Goal: Task Accomplishment & Management: Manage account settings

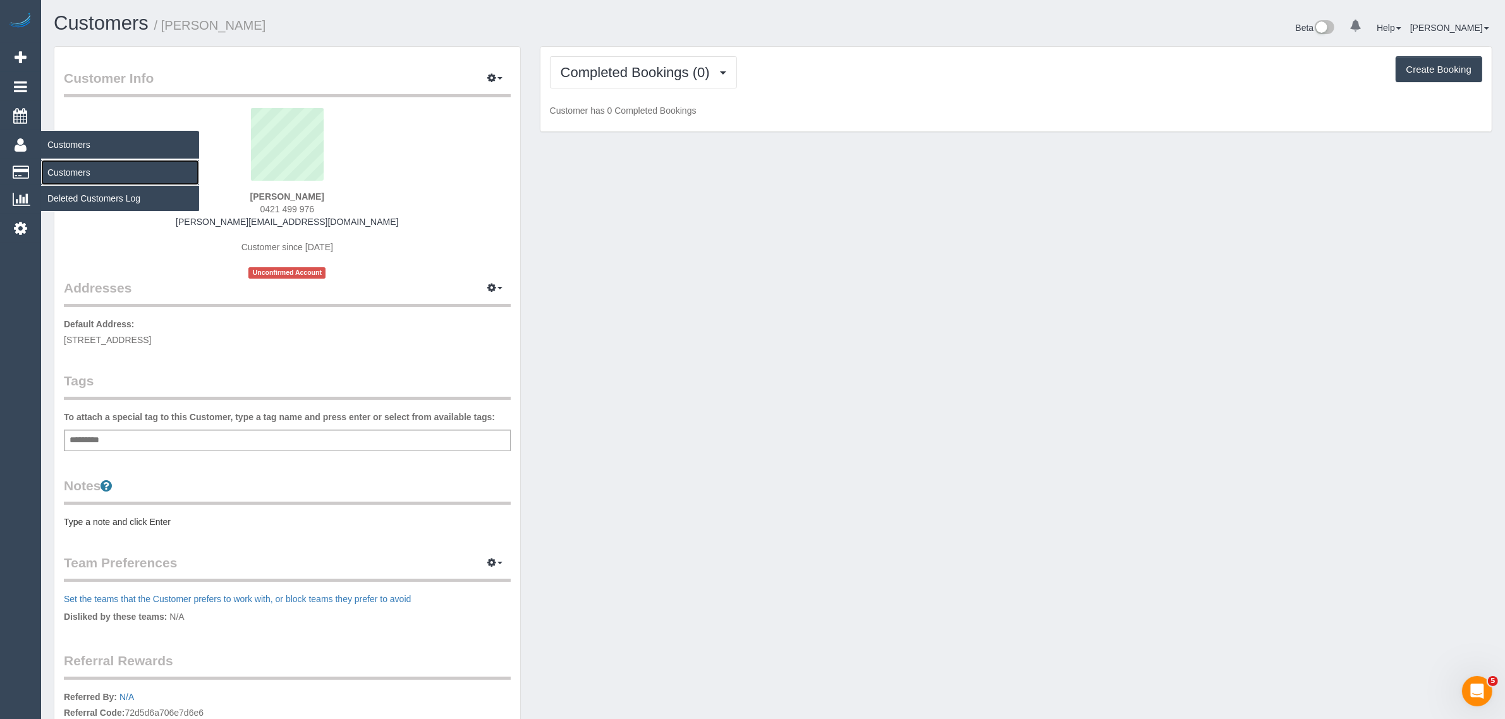
click at [68, 165] on link "Customers" at bounding box center [120, 172] width 158 height 25
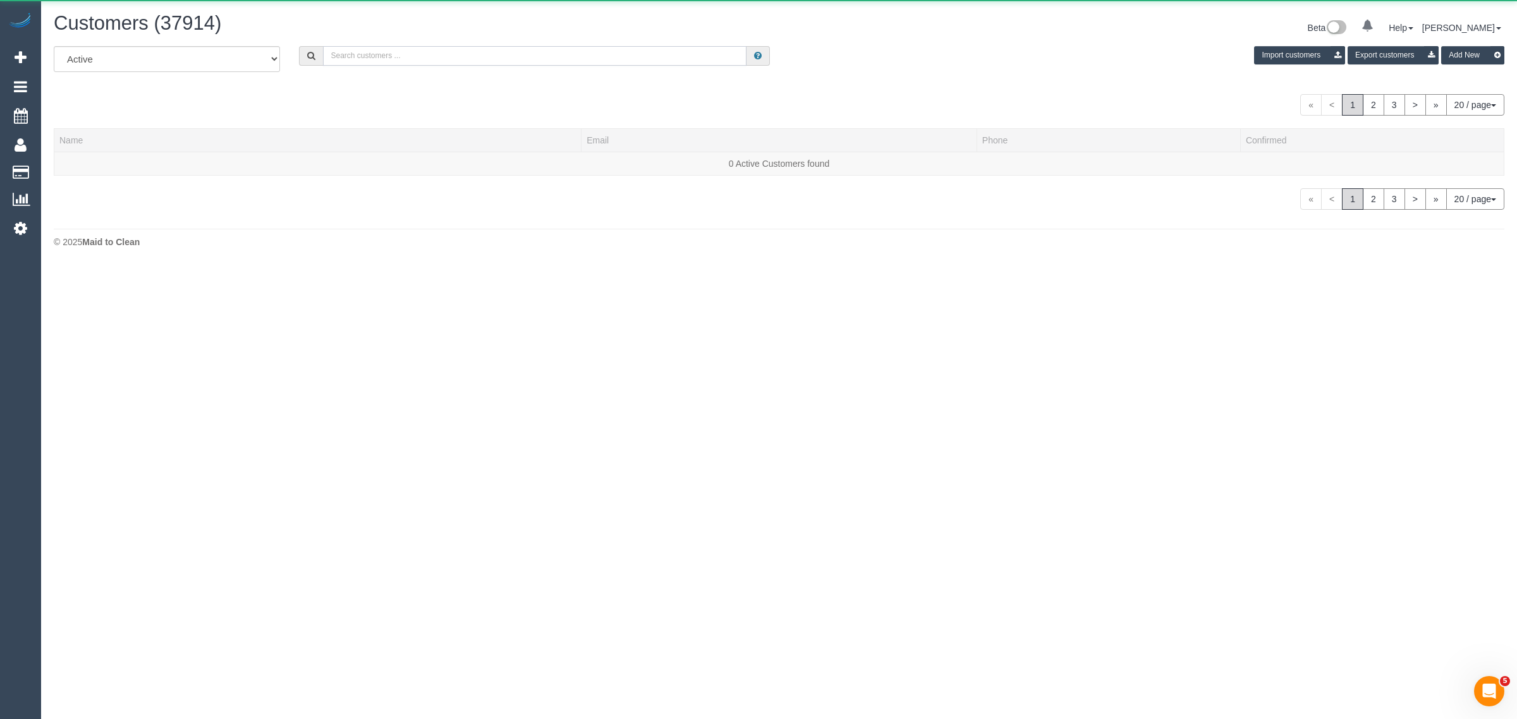
click at [495, 64] on input "text" at bounding box center [534, 56] width 423 height 20
paste input "0421 499 976"
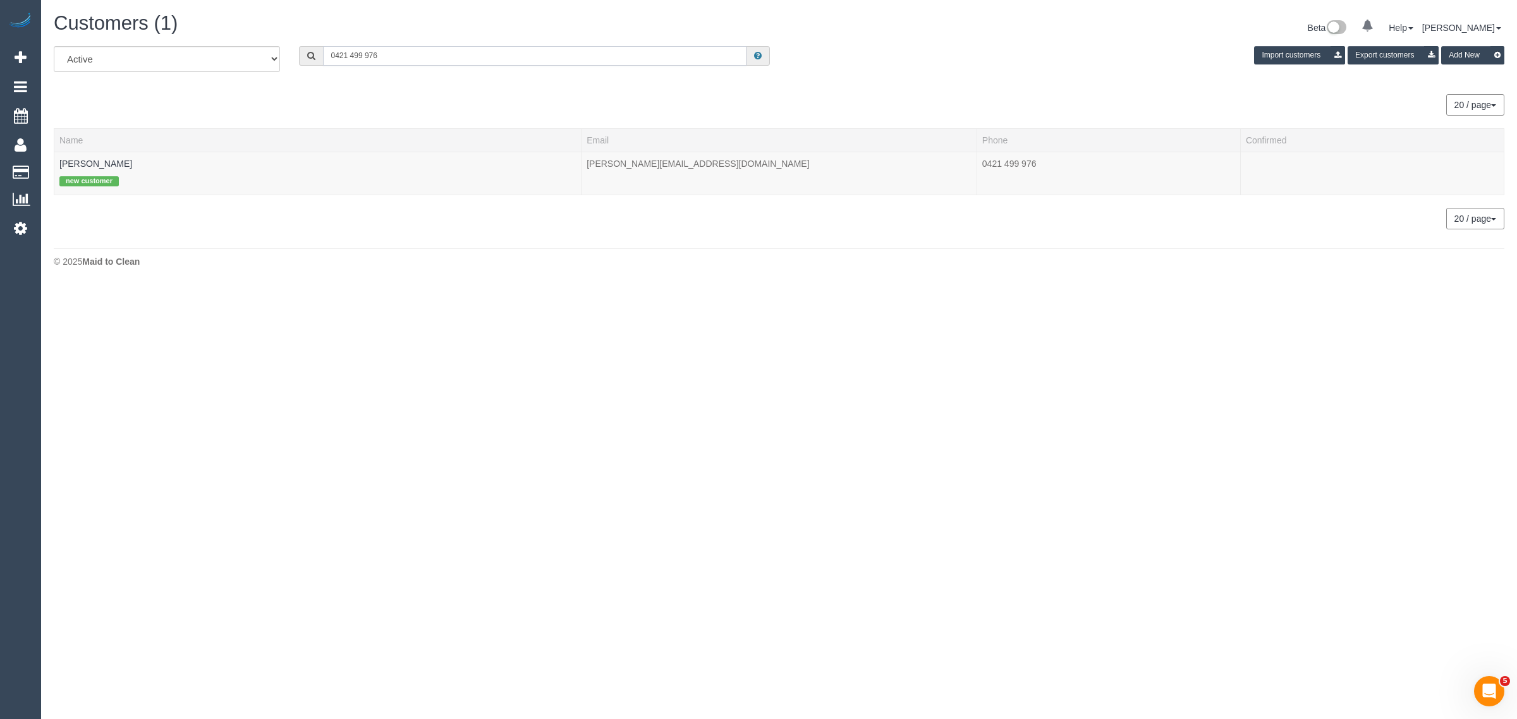
click at [353, 57] on input "0421 499 976" at bounding box center [534, 56] width 423 height 20
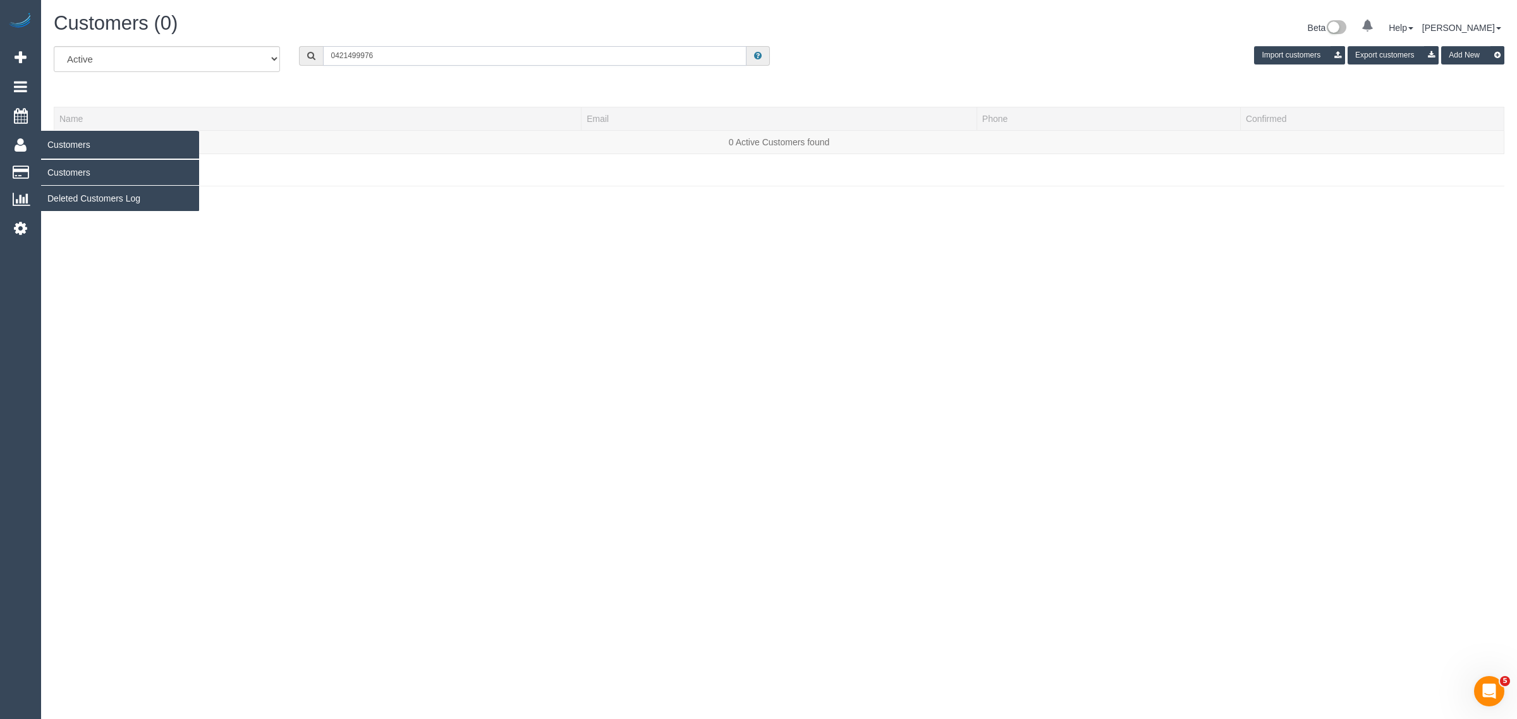
type input "0421499976"
click at [106, 173] on link "Customers" at bounding box center [120, 172] width 158 height 25
